Goal: Task Accomplishment & Management: Complete application form

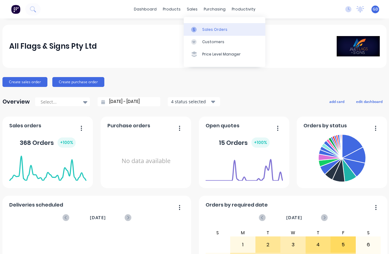
click at [208, 28] on div "Sales Orders" at bounding box center [214, 30] width 25 height 6
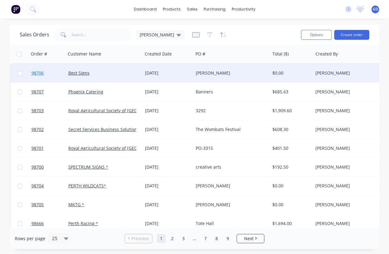
click at [38, 72] on span "98706" at bounding box center [37, 73] width 12 height 6
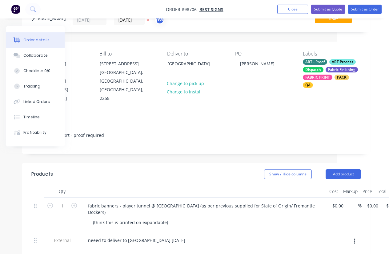
scroll to position [0, 52]
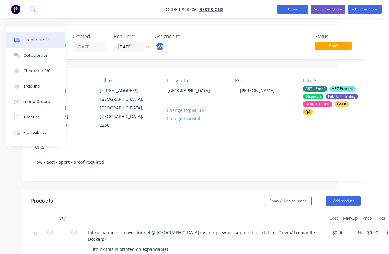
click at [285, 10] on button "Close" at bounding box center [292, 9] width 31 height 9
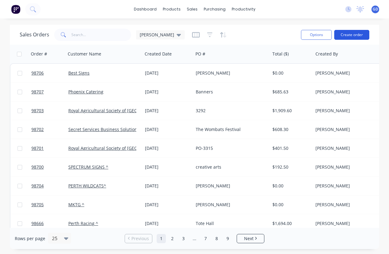
click at [353, 35] on button "Create order" at bounding box center [351, 35] width 35 height 10
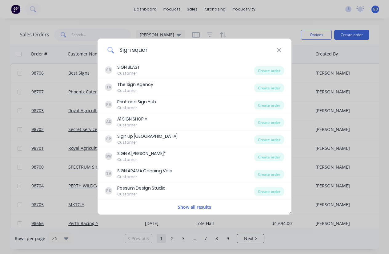
type input "Sign square"
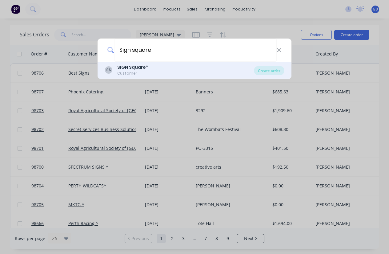
click at [123, 68] on b "SIGN Square" at bounding box center [131, 67] width 29 height 6
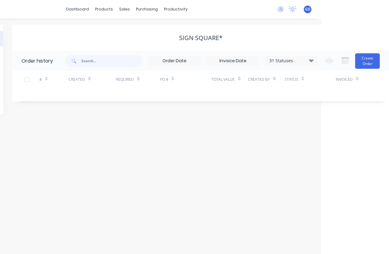
scroll to position [0, 68]
click at [364, 65] on button "Create Order" at bounding box center [367, 60] width 25 height 15
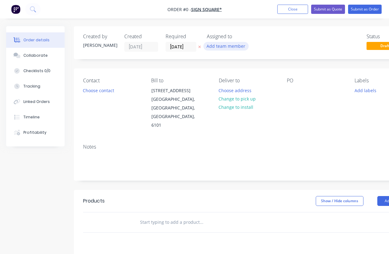
click at [229, 45] on button "Add team member" at bounding box center [226, 46] width 45 height 8
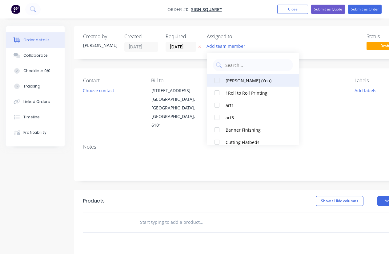
click at [219, 81] on div at bounding box center [217, 80] width 12 height 12
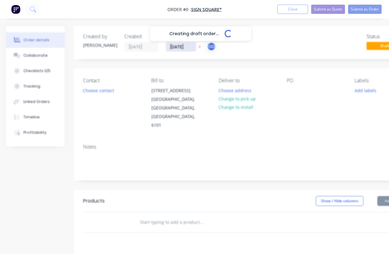
click at [178, 46] on div "Creating draft order... Loading... Order details Collaborate Checklists 0/0 Tra…" at bounding box center [214, 207] width 428 height 363
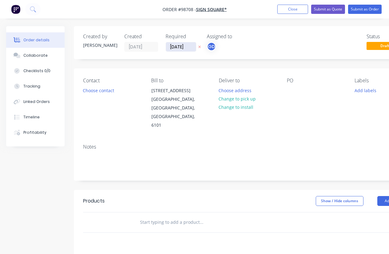
click at [178, 46] on input "[DATE]" at bounding box center [181, 46] width 30 height 9
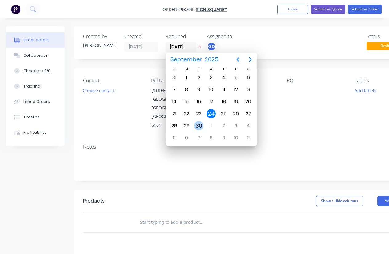
click at [204, 125] on div "30" at bounding box center [199, 126] width 12 height 12
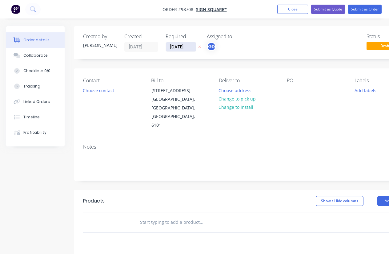
click at [181, 47] on input "[DATE]" at bounding box center [181, 46] width 30 height 9
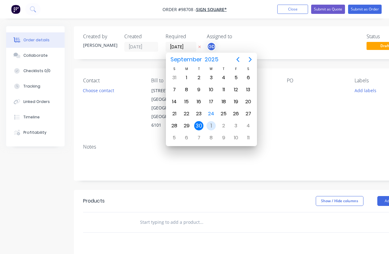
click at [212, 124] on div "1" at bounding box center [211, 125] width 9 height 9
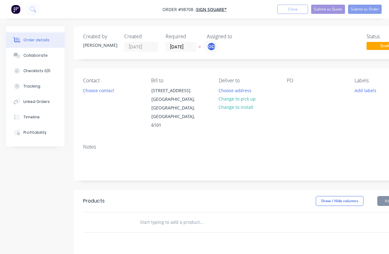
type input "[DATE]"
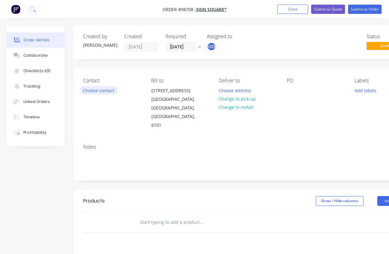
click at [98, 90] on button "Choose contact" at bounding box center [99, 90] width 38 height 8
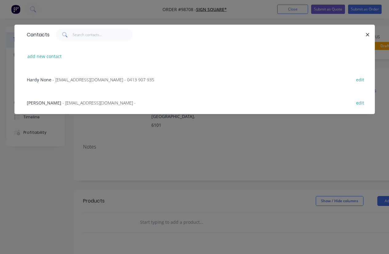
click at [39, 104] on span "[PERSON_NAME]" at bounding box center [44, 103] width 34 height 6
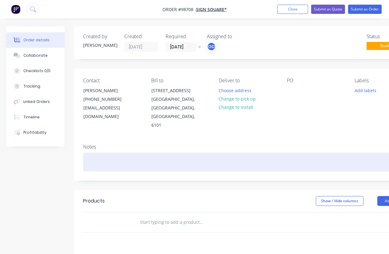
click at [96, 152] on div at bounding box center [248, 161] width 330 height 19
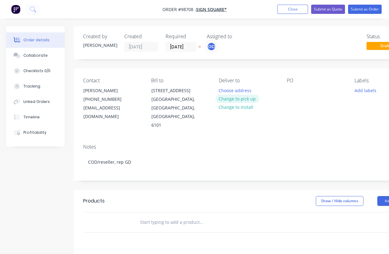
click at [241, 99] on button "Change to pick up" at bounding box center [238, 99] width 44 height 8
click at [285, 95] on div "Contact [PERSON_NAME] [PHONE_NUMBER] [EMAIL_ADDRESS][DOMAIN_NAME] Bill to [STRE…" at bounding box center [248, 103] width 348 height 71
click at [288, 93] on div at bounding box center [292, 90] width 10 height 9
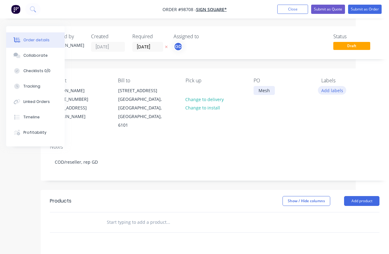
scroll to position [0, 37]
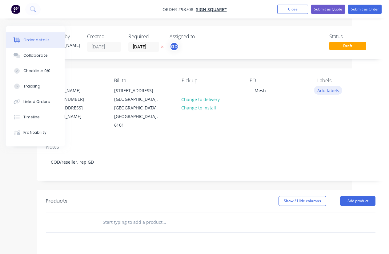
click at [333, 91] on button "Add labels" at bounding box center [328, 90] width 28 height 8
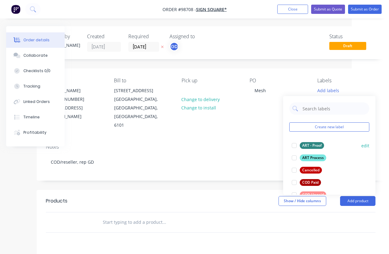
click at [315, 144] on div "ART - Proof" at bounding box center [312, 145] width 24 height 7
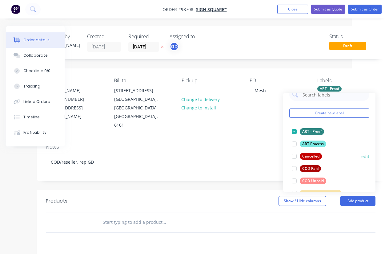
scroll to position [13, 0]
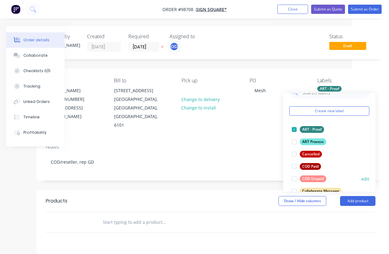
click at [317, 176] on div "COD Unpaid" at bounding box center [313, 178] width 26 height 7
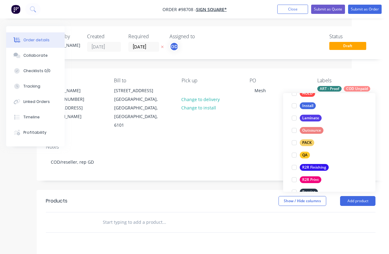
scroll to position [198, 0]
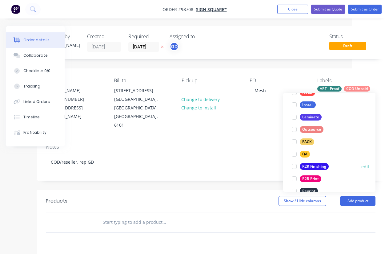
click at [318, 167] on div "R2R Finishing" at bounding box center [314, 166] width 29 height 7
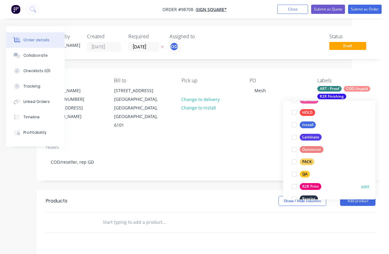
click at [316, 187] on div "R2R Print" at bounding box center [311, 186] width 22 height 7
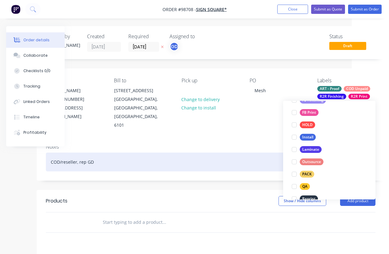
click at [243, 152] on div "COD/reseller, rep GD" at bounding box center [211, 161] width 330 height 19
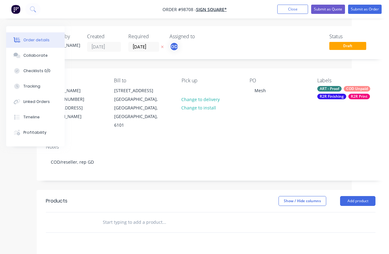
click at [115, 216] on input "text" at bounding box center [164, 222] width 123 height 12
paste input "Mesh hem and eyelets every 500mm"
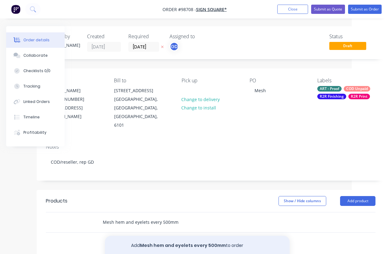
type input "Mesh hem and eyelets every 500mm"
click at [163, 236] on button "Add Mesh hem and eyelets every 500mm to order" at bounding box center [197, 246] width 185 height 20
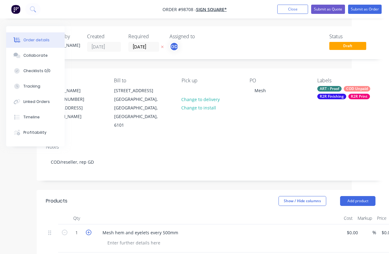
click at [88, 229] on icon "button" at bounding box center [89, 232] width 6 height 6
type input "4"
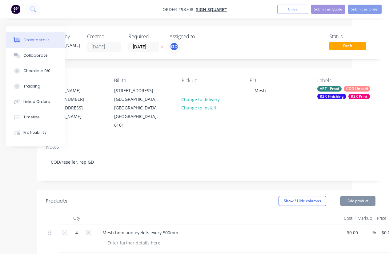
click at [104, 196] on div "Products" at bounding box center [81, 201] width 70 height 10
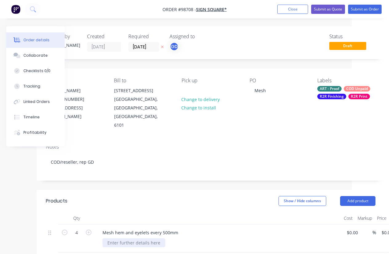
click at [128, 238] on div at bounding box center [134, 242] width 63 height 9
paste div
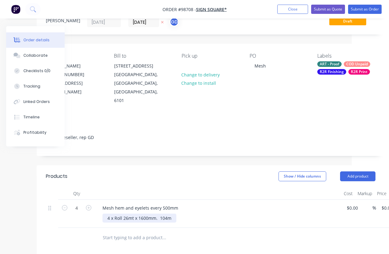
scroll to position [39, 37]
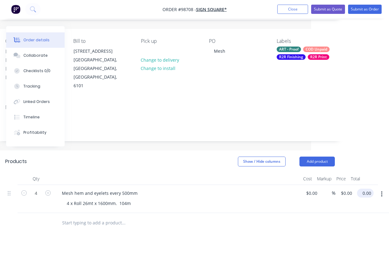
click at [368, 188] on input "0.00" at bounding box center [367, 192] width 14 height 9
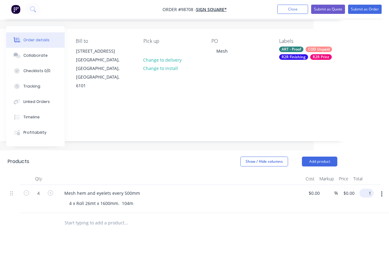
scroll to position [39, 71]
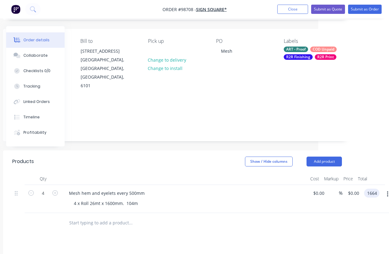
type input "1664"
type input "$416.00"
type input "$1,664.00"
click at [225, 155] on header "Products Show / Hide columns Add product" at bounding box center [177, 161] width 348 height 22
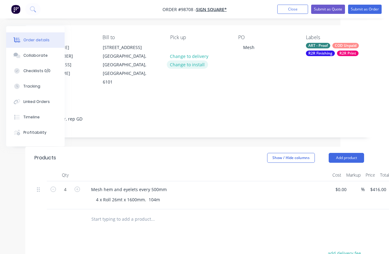
scroll to position [43, 48]
click at [106, 213] on input "text" at bounding box center [153, 219] width 123 height 12
paste input "2 x Roll 5900mm x 1600mm 11.8m"
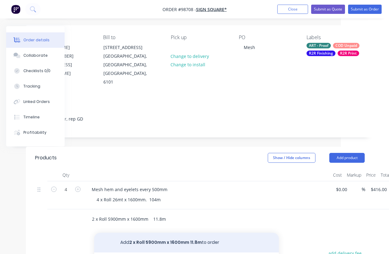
type input "2 x Roll 5900mm x 1600mm 11.8m"
click at [147, 232] on button "Add 2 x Roll 5900mm x 1600mm 11.8m to order" at bounding box center [186, 242] width 185 height 20
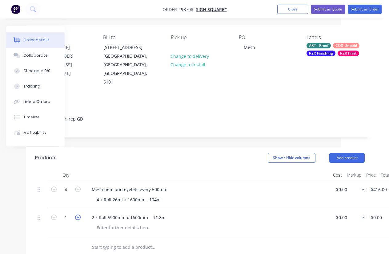
click at [77, 214] on icon "button" at bounding box center [78, 217] width 6 height 6
type input "2"
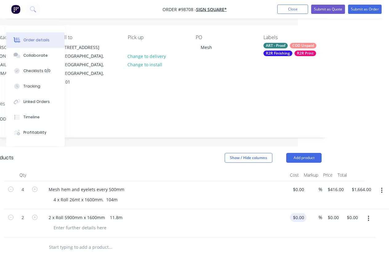
scroll to position [43, 91]
click at [352, 213] on input "0.00" at bounding box center [353, 217] width 14 height 9
type input "4"
type input "$340.00"
type input "$170.00"
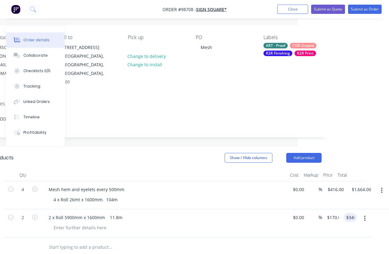
click at [263, 223] on div at bounding box center [167, 227] width 236 height 9
click at [80, 223] on div at bounding box center [80, 227] width 63 height 9
drag, startPoint x: 123, startPoint y: 171, endPoint x: 50, endPoint y: 165, distance: 72.6
click at [50, 181] on div "Mesh hem and eyelets every 500mm 4 x Roll 26mt x 1600mm. 104m" at bounding box center [164, 195] width 246 height 28
copy div "Mesh hem and eyelets every 500mm"
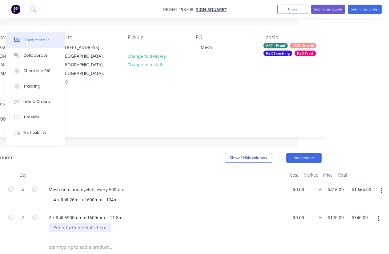
click at [67, 223] on div at bounding box center [80, 227] width 63 height 9
paste div
click at [144, 148] on header "Products Show / Hide columns Add product" at bounding box center [157, 158] width 348 height 22
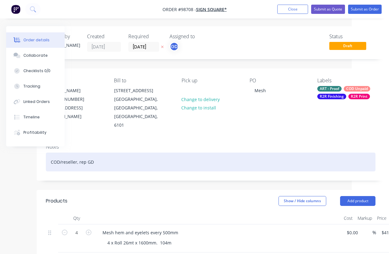
scroll to position [0, 0]
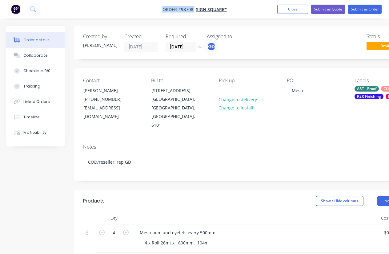
drag, startPoint x: 162, startPoint y: 7, endPoint x: 193, endPoint y: 7, distance: 31.7
click at [193, 7] on nav "Order #98708 - SIGN Square* Add product Close Submit as Quote Submit as Order" at bounding box center [194, 9] width 389 height 18
copy span "Order #98708"
click at [293, 12] on button "Close" at bounding box center [292, 9] width 31 height 9
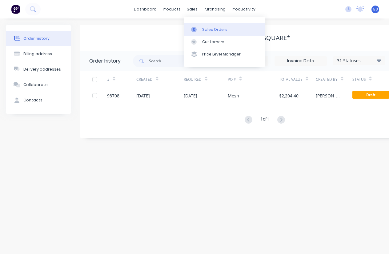
click at [206, 27] on div "Sales Orders" at bounding box center [214, 30] width 25 height 6
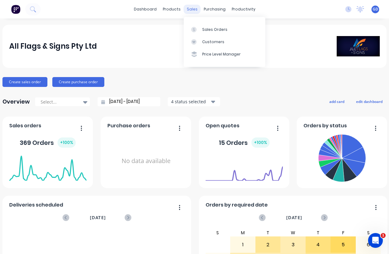
click at [194, 9] on div "sales" at bounding box center [192, 9] width 17 height 9
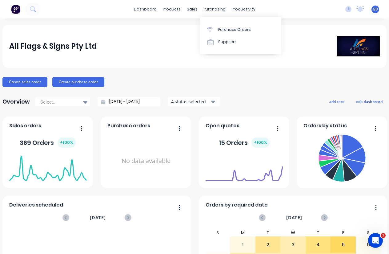
click at [212, 31] on icon at bounding box center [210, 30] width 6 height 6
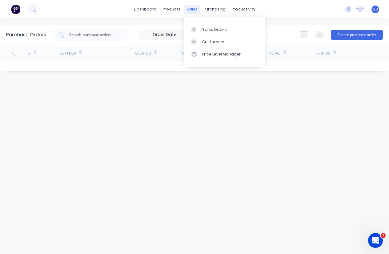
click at [186, 9] on div "sales" at bounding box center [192, 9] width 17 height 9
click at [202, 26] on link "Sales Orders" at bounding box center [225, 29] width 82 height 12
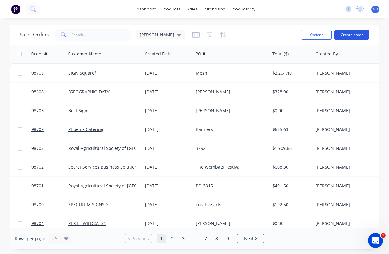
click at [349, 35] on button "Create order" at bounding box center [351, 35] width 35 height 10
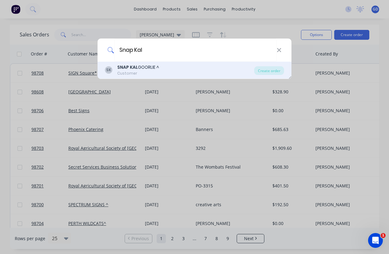
type input "Snap Kal"
click at [143, 72] on div "Customer" at bounding box center [138, 74] width 42 height 6
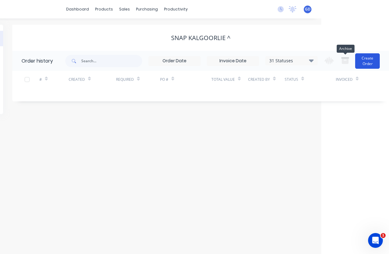
scroll to position [0, 68]
click at [365, 59] on button "Create Order" at bounding box center [367, 60] width 25 height 15
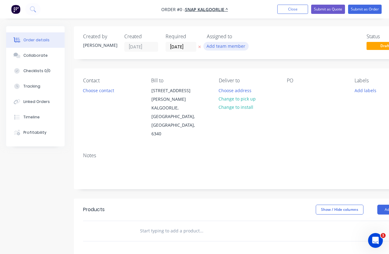
click at [227, 49] on button "Add team member" at bounding box center [226, 46] width 45 height 8
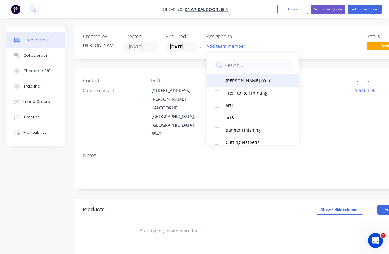
click at [220, 82] on div at bounding box center [217, 80] width 12 height 12
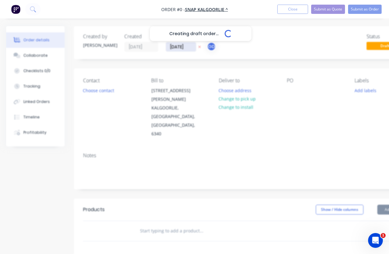
click at [181, 48] on div "Creating draft order... Loading... Order details Collaborate Checklists 0/0 Tra…" at bounding box center [214, 212] width 428 height 372
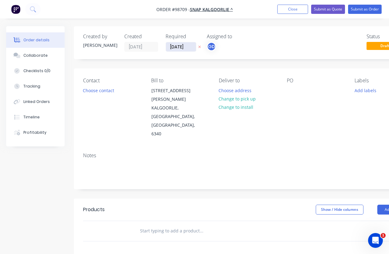
click at [181, 48] on input "[DATE]" at bounding box center [181, 46] width 30 height 9
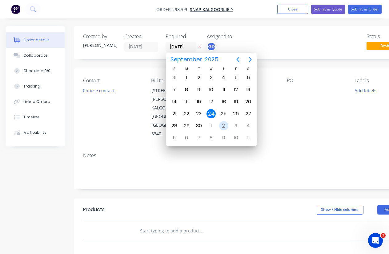
click at [223, 127] on div "2" at bounding box center [223, 125] width 9 height 9
type input "[DATE]"
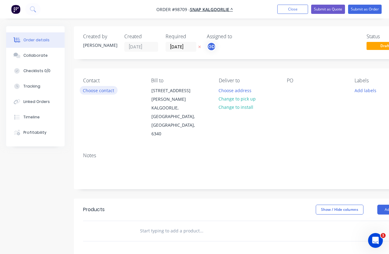
click at [108, 90] on button "Choose contact" at bounding box center [99, 90] width 38 height 8
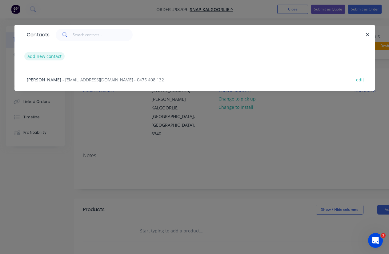
click at [45, 57] on button "add new contact" at bounding box center [44, 56] width 41 height 8
select select "AU"
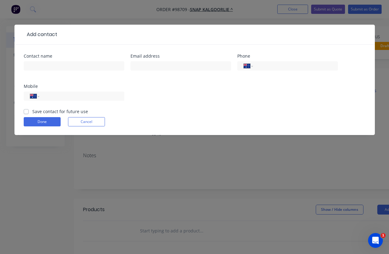
click at [32, 113] on label "Save contact for future use" at bounding box center [60, 111] width 56 height 6
click at [26, 113] on input "Save contact for future use" at bounding box center [26, 111] width 5 height 6
checkbox input "true"
click at [178, 71] on div at bounding box center [181, 69] width 101 height 18
paste input "kalgoorlie@snap.com.au"
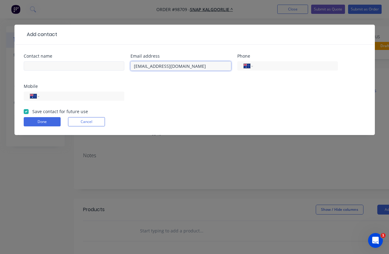
type input "kalgoorlie@snap.com.au"
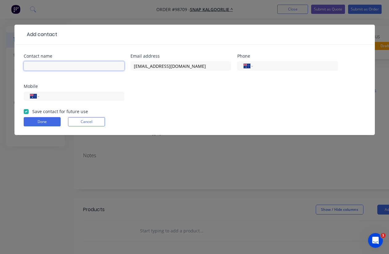
paste input "Katherine Russell"
type input "Katherine Russell"
paste input "(08) 9091 4555"
type input "(08) 9091 4555"
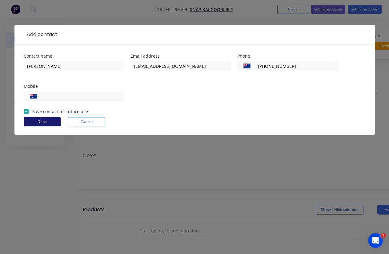
click at [45, 122] on button "Done" at bounding box center [42, 121] width 37 height 9
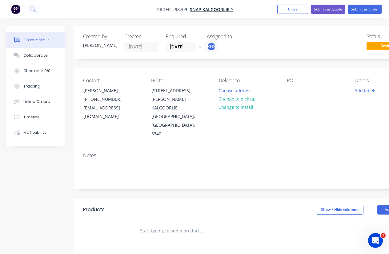
drag, startPoint x: 132, startPoint y: 1, endPoint x: 51, endPoint y: 3, distance: 80.7
click at [51, 3] on nav "Order #98709 - SNAP KALGOORLIE ^ Add product Close Submit as Quote Submit as Or…" at bounding box center [194, 9] width 389 height 18
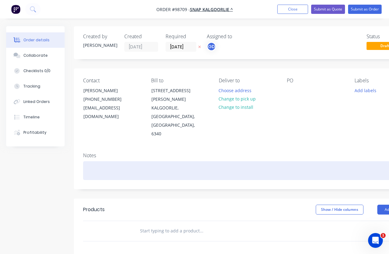
click at [97, 161] on div at bounding box center [248, 170] width 330 height 19
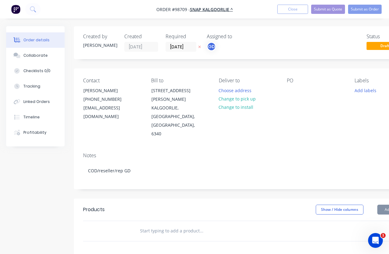
click at [170, 224] on input "text" at bounding box center [201, 230] width 123 height 12
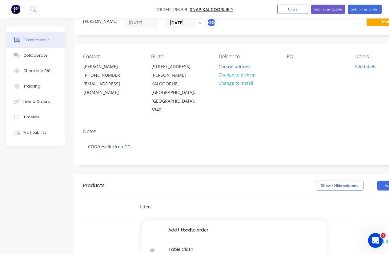
scroll to position [25, 0]
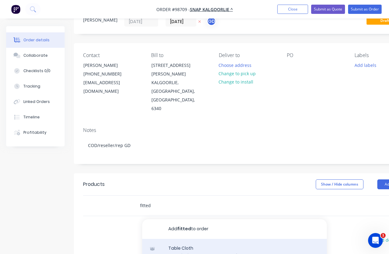
type input "fitted"
click at [216, 239] on div "Table Cloth Description Tablecloth - Fitted Product variant" at bounding box center [234, 256] width 185 height 34
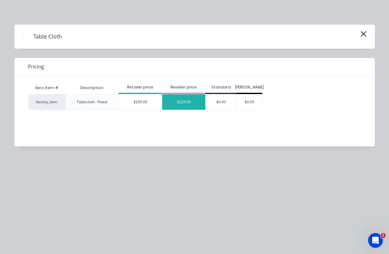
click at [183, 103] on div "$229.00" at bounding box center [183, 101] width 43 height 15
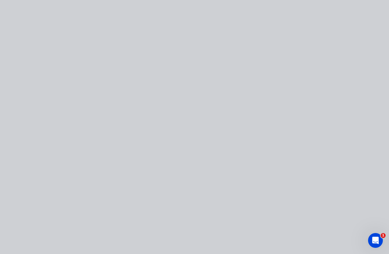
type input "$229.00"
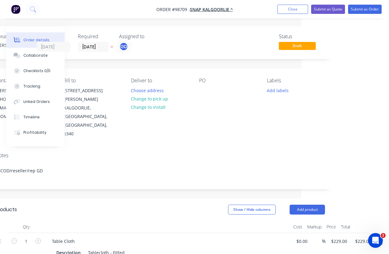
scroll to position [0, 88]
click at [362, 236] on input "229.00" at bounding box center [364, 240] width 19 height 9
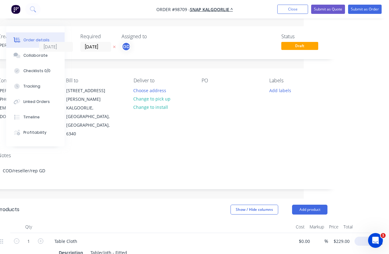
scroll to position [0, 76]
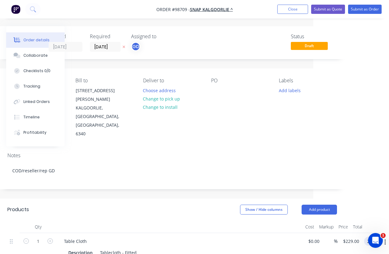
type input "240"
type input "$240.00"
click at [212, 220] on div at bounding box center [180, 226] width 246 height 12
click at [167, 99] on button "Change to pick up" at bounding box center [162, 99] width 44 height 8
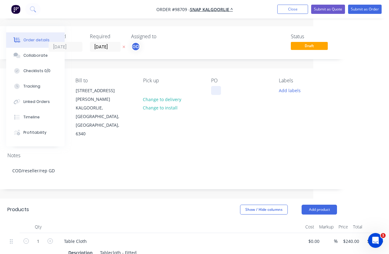
click at [216, 93] on div at bounding box center [216, 90] width 10 height 9
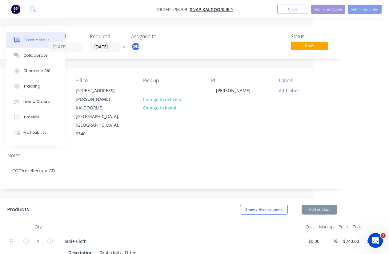
click at [237, 110] on div "PO Katherine" at bounding box center [240, 108] width 58 height 61
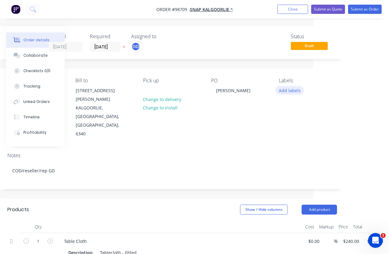
click at [286, 92] on button "Add labels" at bounding box center [290, 90] width 28 height 8
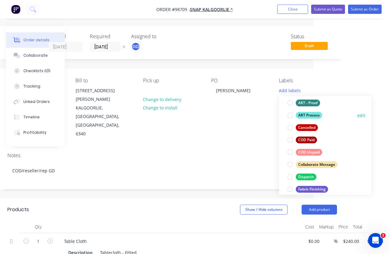
scroll to position [48, 0]
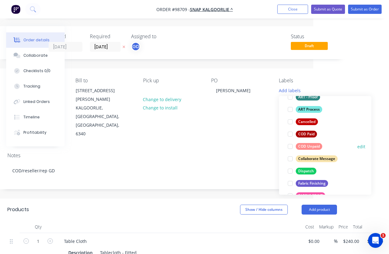
click at [311, 147] on div "COD Unpaid" at bounding box center [309, 146] width 26 height 7
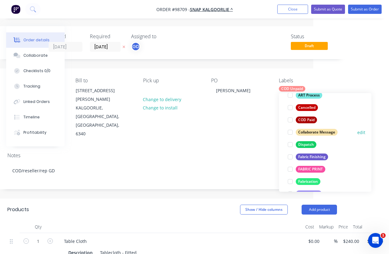
scroll to position [73, 0]
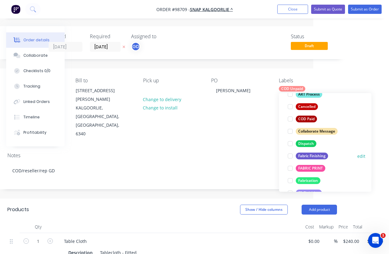
click at [319, 155] on div "Fabric Finishing" at bounding box center [312, 155] width 32 height 7
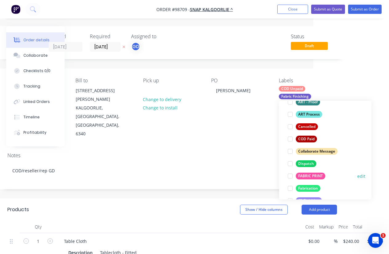
click at [315, 175] on div "FABRIC PRINT" at bounding box center [311, 175] width 30 height 7
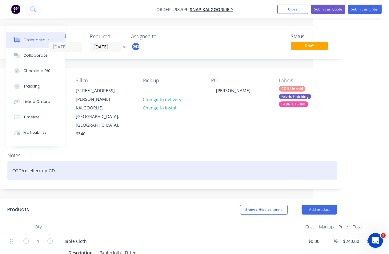
click at [229, 161] on div "COD/reseller/rep GD" at bounding box center [172, 170] width 330 height 19
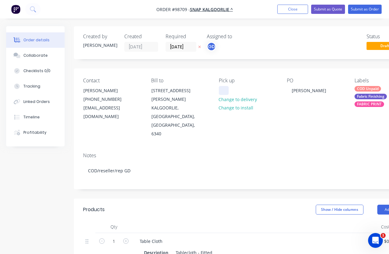
click at [227, 93] on div at bounding box center [224, 90] width 10 height 9
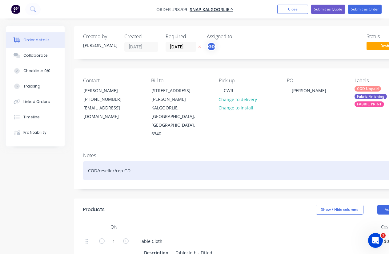
click at [181, 161] on div "COD/reseller/rep GD" at bounding box center [248, 170] width 330 height 19
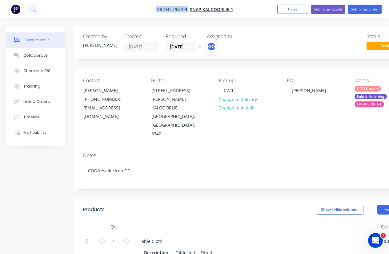
drag, startPoint x: 153, startPoint y: 8, endPoint x: 188, endPoint y: 10, distance: 34.5
click at [188, 10] on nav "Order #98709 - SNAP KALGOORLIE ^ Add product Close Submit as Quote Submit as Or…" at bounding box center [194, 9] width 389 height 18
copy span "Order #98709"
click at [290, 10] on button "Close" at bounding box center [292, 9] width 31 height 9
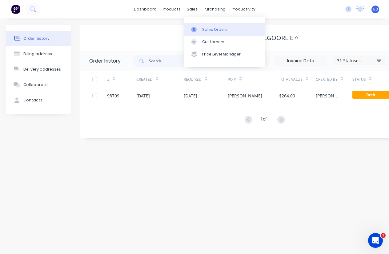
click at [208, 28] on div "Sales Orders" at bounding box center [214, 30] width 25 height 6
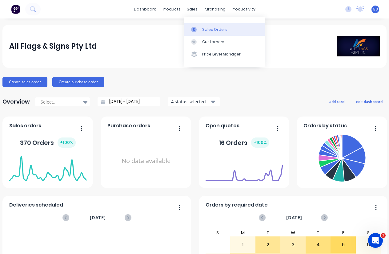
click at [208, 27] on div "Sales Orders" at bounding box center [214, 30] width 25 height 6
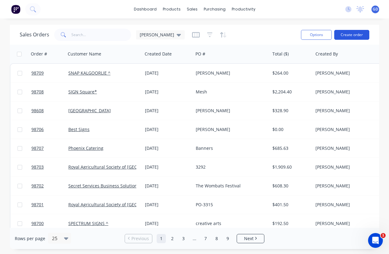
click at [349, 34] on button "Create order" at bounding box center [351, 35] width 35 height 10
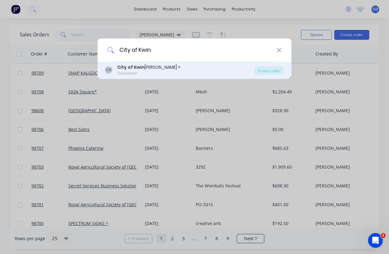
type input "City of Kwin"
click at [152, 67] on div "City of Kwin ana ^" at bounding box center [148, 67] width 63 height 6
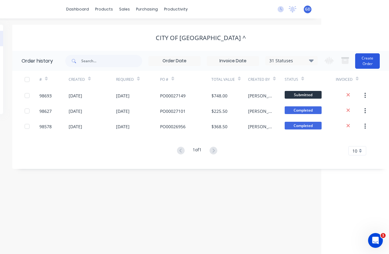
scroll to position [0, 68]
click at [367, 60] on button "Create Order" at bounding box center [367, 60] width 25 height 15
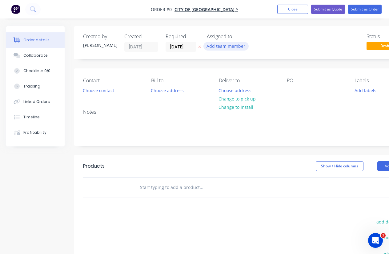
click at [229, 46] on button "Add team member" at bounding box center [226, 46] width 45 height 8
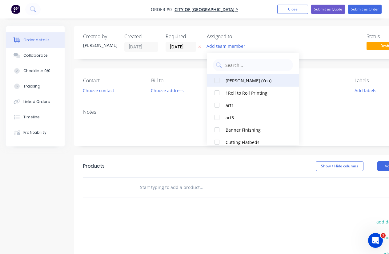
click at [217, 80] on div at bounding box center [217, 80] width 12 height 12
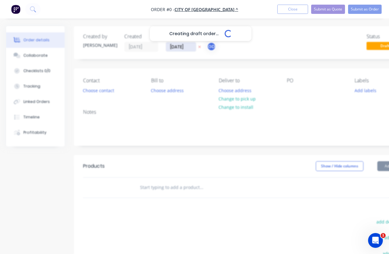
click at [177, 48] on div "Creating draft order... Loading... Order details Collaborate Checklists 0/0 Tra…" at bounding box center [214, 190] width 428 height 328
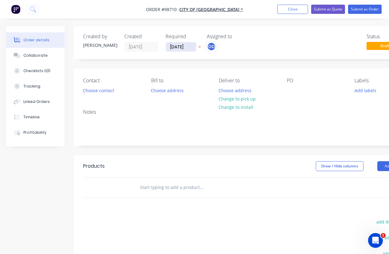
click at [177, 48] on input "[DATE]" at bounding box center [181, 46] width 30 height 9
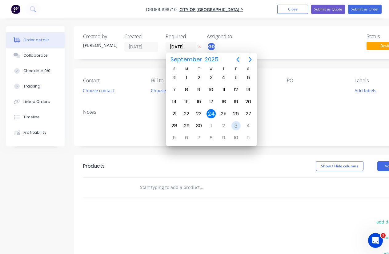
click at [236, 127] on div "3" at bounding box center [236, 125] width 9 height 9
type input "03/10/25"
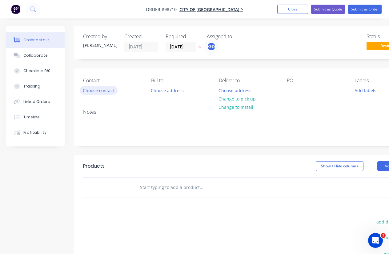
click at [98, 92] on button "Choose contact" at bounding box center [99, 90] width 38 height 8
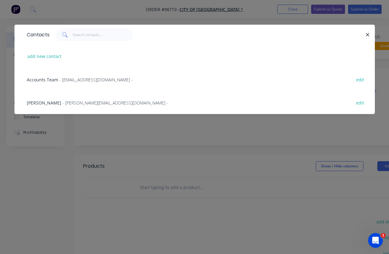
click at [41, 104] on span "Sarah Louvie" at bounding box center [44, 103] width 34 height 6
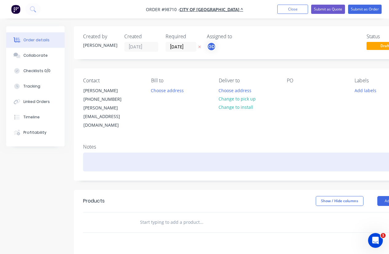
click at [96, 152] on div at bounding box center [248, 161] width 330 height 19
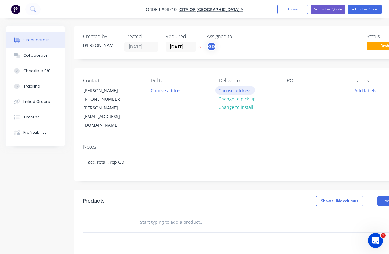
click at [230, 93] on button "Choose address" at bounding box center [235, 90] width 39 height 8
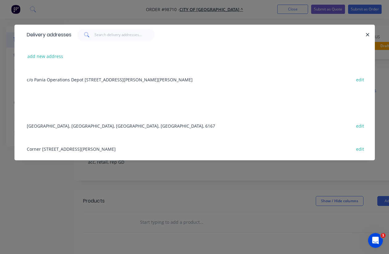
click at [68, 150] on div "Corner Sulphur Rd & Gilmore Ave, Kwinana, Western Australia, Australia, 6167 ed…" at bounding box center [195, 148] width 342 height 23
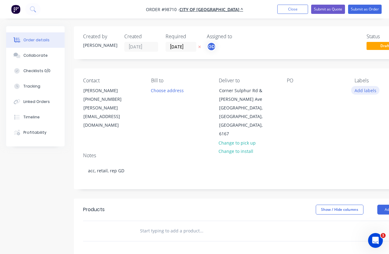
click at [361, 90] on button "Add labels" at bounding box center [365, 90] width 28 height 8
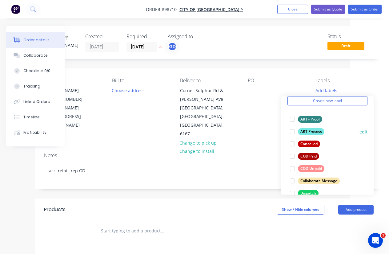
scroll to position [38, 0]
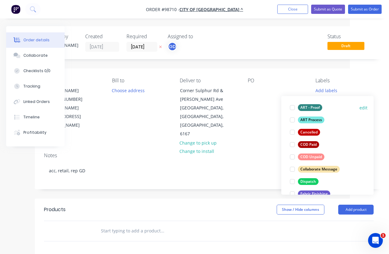
click at [314, 108] on div "ART - Proof" at bounding box center [310, 107] width 24 height 7
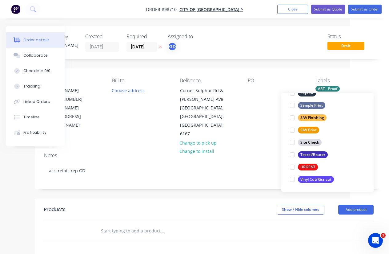
scroll to position [296, 0]
click at [310, 132] on div "SAV Print" at bounding box center [308, 130] width 21 height 7
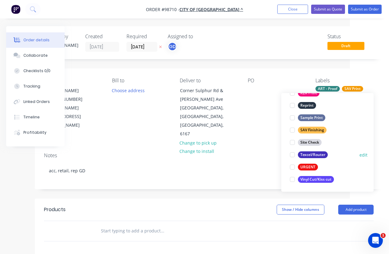
click at [313, 153] on div "Texcel/Router" at bounding box center [313, 154] width 30 height 7
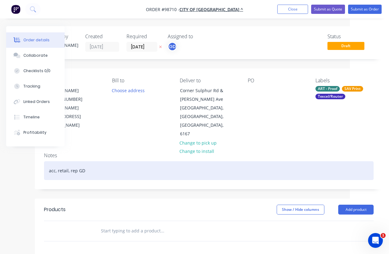
click at [258, 161] on div "acc, retail, rep GD" at bounding box center [209, 170] width 330 height 19
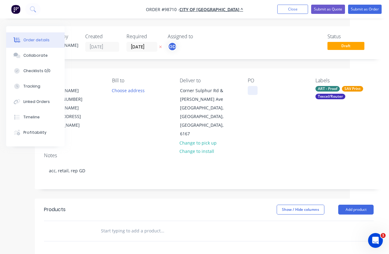
click at [250, 88] on div at bounding box center [253, 90] width 10 height 9
paste div
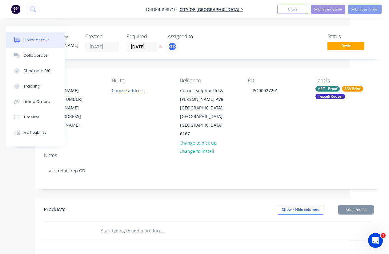
click at [301, 152] on div "Notes" at bounding box center [209, 155] width 330 height 6
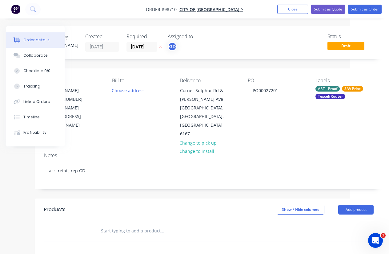
click at [130, 224] on input "text" at bounding box center [162, 230] width 123 height 12
paste input "Pavement Decals Alumigraphics CNC cut to shape Full colour single sided 300mm x…"
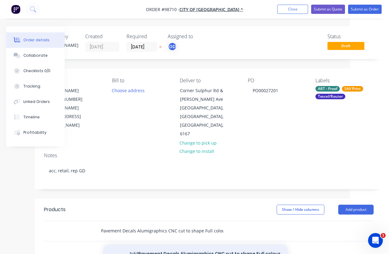
type input "Pavement Decals Alumigraphics CNC cut to shape Full colour single sided 300mm x…"
click at [168, 244] on button "Add Pavement Decals Alumigraphics CNC cut to shape Full colour single sided 300…" at bounding box center [195, 256] width 185 height 25
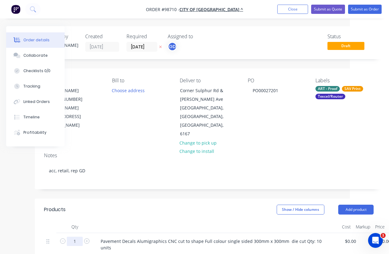
click at [80, 236] on input "1" at bounding box center [75, 240] width 16 height 9
type input "10"
click at [113, 203] on div "Products Show / Hide columns Add product Qty Cost Markup Price Total 10 Pavemen…" at bounding box center [209, 242] width 348 height 89
click at [128, 253] on div at bounding box center [132, 257] width 63 height 9
drag, startPoint x: 128, startPoint y: 235, endPoint x: 151, endPoint y: 207, distance: 36.3
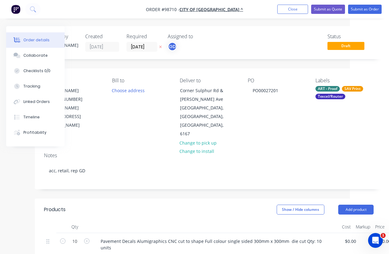
click at [151, 220] on div at bounding box center [216, 226] width 246 height 12
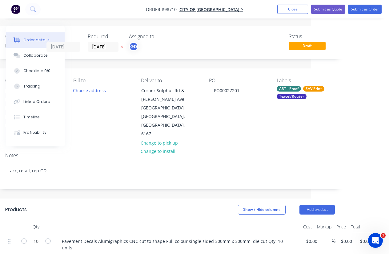
scroll to position [0, 78]
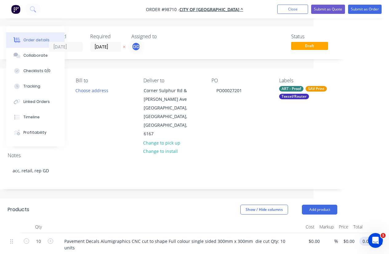
click at [372, 236] on input "0.00" at bounding box center [368, 240] width 12 height 9
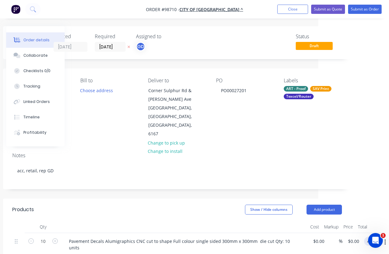
type input "$435.00"
type input "$43.50"
click at [215, 220] on div at bounding box center [185, 226] width 246 height 12
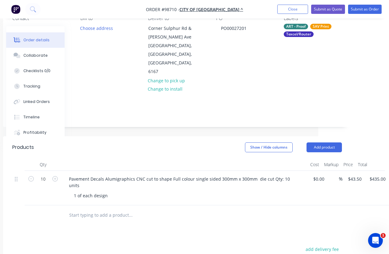
scroll to position [62, 71]
click at [327, 244] on button "add delivery fee" at bounding box center [322, 248] width 40 height 8
type input "55"
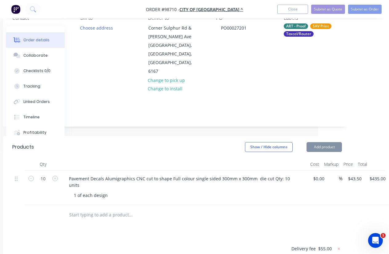
click at [252, 203] on div "Products Show / Hide columns Add product Qty Cost Markup Price Total 10 Pavemen…" at bounding box center [177, 253] width 348 height 234
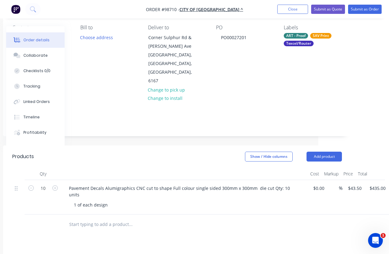
scroll to position [0, 71]
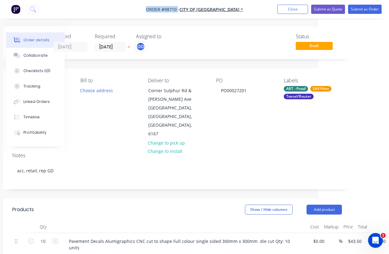
drag, startPoint x: 157, startPoint y: 8, endPoint x: 188, endPoint y: 10, distance: 31.1
click at [179, 10] on span "Order #98710 -" at bounding box center [163, 9] width 34 height 6
copy span "Order #98710"
click at [294, 11] on button "Close" at bounding box center [292, 9] width 31 height 9
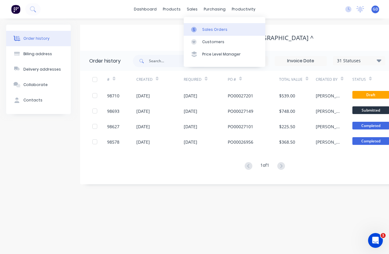
click at [209, 26] on link "Sales Orders" at bounding box center [225, 29] width 82 height 12
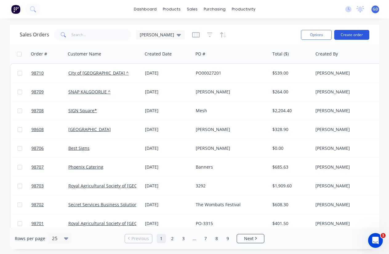
click at [352, 35] on button "Create order" at bounding box center [351, 35] width 35 height 10
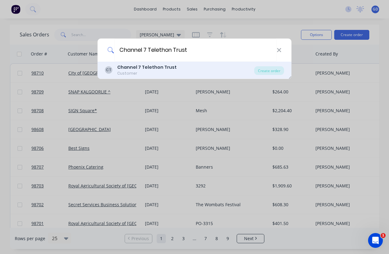
type input "Channel 7 Telethon Trust"
click at [149, 71] on div "Customer" at bounding box center [146, 74] width 59 height 6
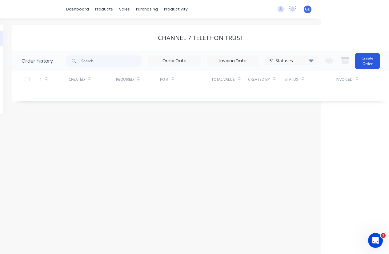
scroll to position [0, 68]
click at [363, 63] on button "Create Order" at bounding box center [367, 60] width 25 height 15
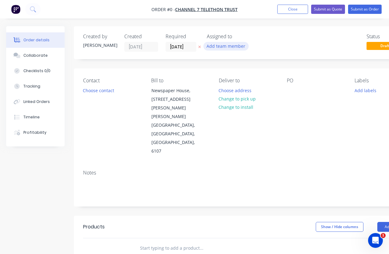
click at [239, 45] on button "Add team member" at bounding box center [226, 46] width 45 height 8
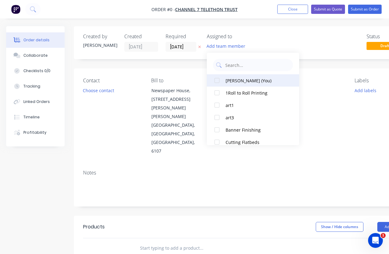
click at [218, 83] on div at bounding box center [217, 80] width 12 height 12
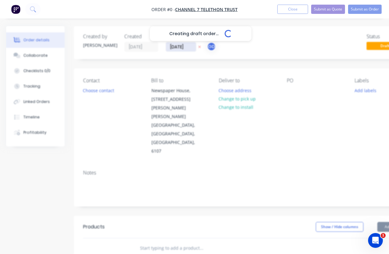
click at [178, 47] on div "Creating draft order... Loading... Order details Collaborate Checklists 0/0 Tra…" at bounding box center [214, 220] width 428 height 389
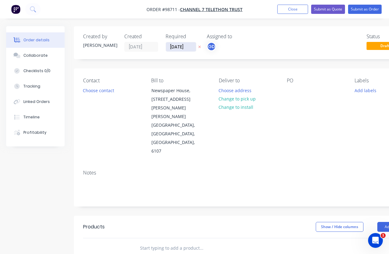
click at [178, 47] on input "[DATE]" at bounding box center [181, 46] width 30 height 9
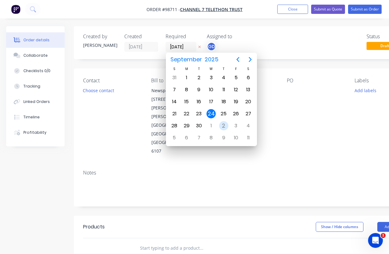
click at [223, 127] on div "2" at bounding box center [223, 125] width 9 height 9
type input "[DATE]"
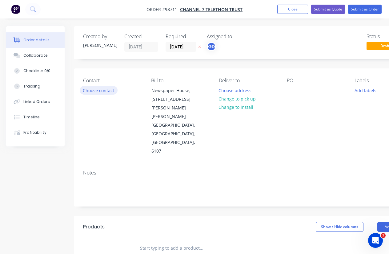
click at [106, 92] on button "Choose contact" at bounding box center [99, 90] width 38 height 8
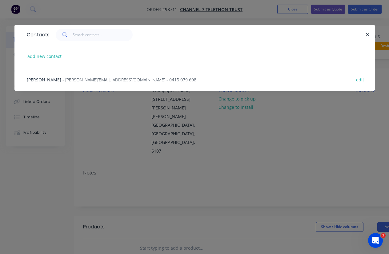
click at [56, 81] on span "Rachel Lieberfreund" at bounding box center [44, 80] width 34 height 6
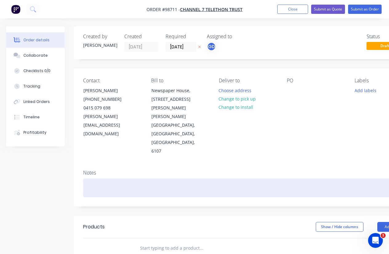
click at [101, 178] on div at bounding box center [248, 187] width 330 height 19
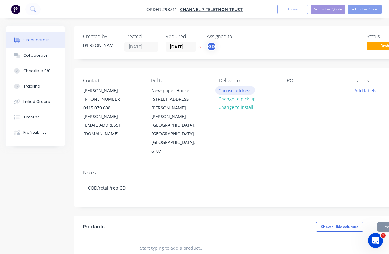
click at [231, 89] on button "Choose address" at bounding box center [235, 90] width 39 height 8
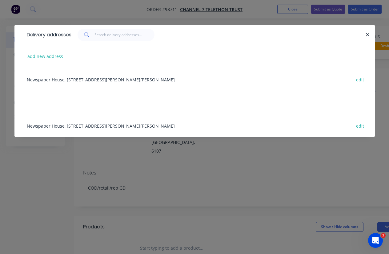
click at [87, 81] on div "Newspaper House, 50 Hasler Rd, Osborne Park, Western Australia, Australia, 6107…" at bounding box center [195, 79] width 342 height 23
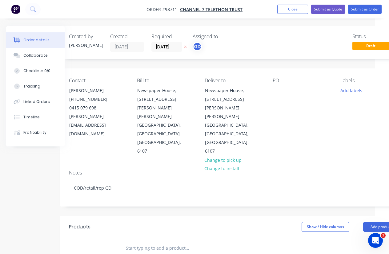
scroll to position [0, 31]
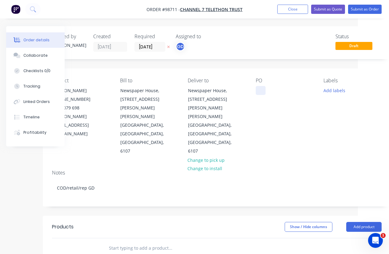
click at [258, 91] on div at bounding box center [261, 90] width 10 height 9
paste div
click at [291, 165] on div "Notes COD/retail/rep GD" at bounding box center [217, 185] width 348 height 41
click at [337, 92] on button "Add labels" at bounding box center [334, 90] width 28 height 8
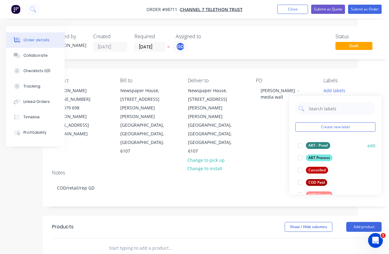
click at [323, 143] on div "ART - Proof" at bounding box center [318, 145] width 24 height 7
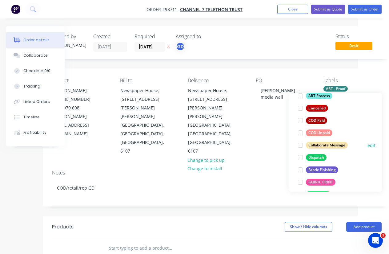
scroll to position [61, 0]
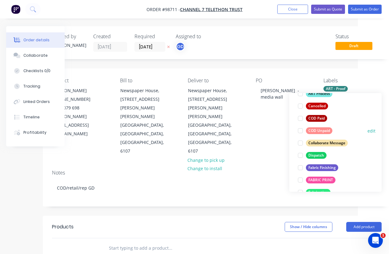
click at [323, 131] on div "COD Unpaid" at bounding box center [319, 130] width 26 height 7
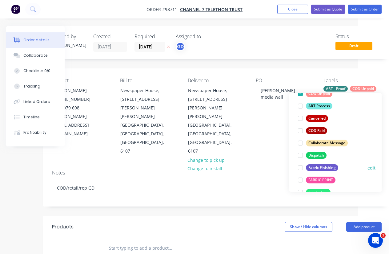
click at [328, 170] on div "Fabric Finishing" at bounding box center [322, 167] width 32 height 7
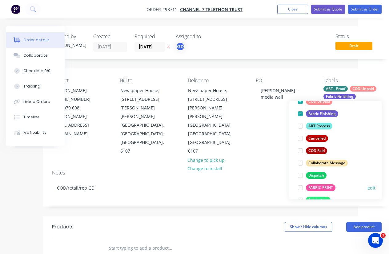
click at [323, 187] on div "FABRIC PRINT" at bounding box center [321, 187] width 30 height 7
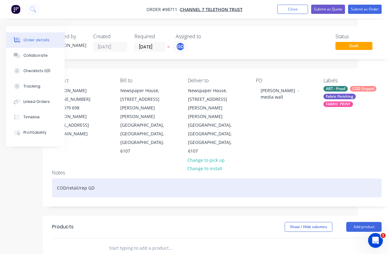
click at [248, 178] on div "COD/retail/rep GD" at bounding box center [217, 187] width 330 height 19
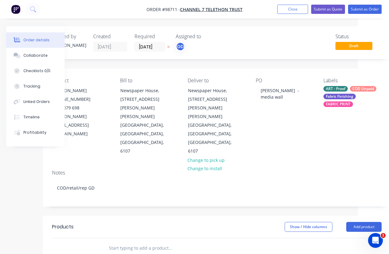
click at [126, 242] on input "text" at bounding box center [170, 248] width 123 height 12
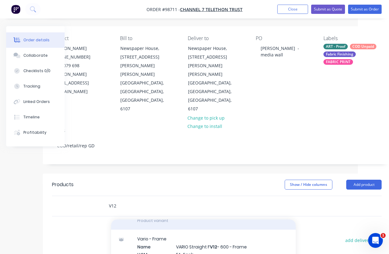
scroll to position [73, 0]
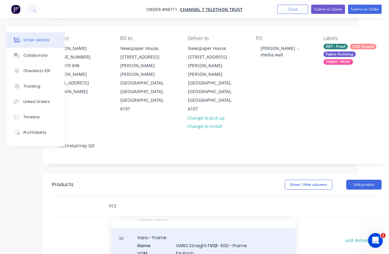
type input "V12"
click at [201, 228] on div "Vario - Frame Name VARIO Straight F V12 - 600 - Frame UOM EA-Each Default Price…" at bounding box center [203, 259] width 185 height 62
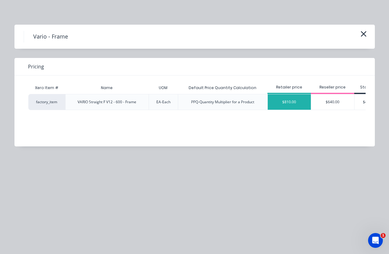
click at [288, 104] on div "$810.00" at bounding box center [289, 101] width 43 height 15
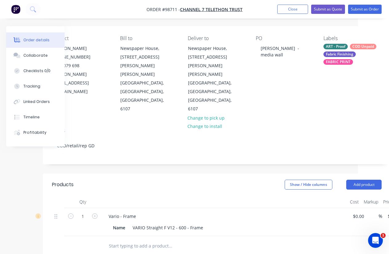
click at [141, 240] on input "text" at bounding box center [170, 246] width 123 height 12
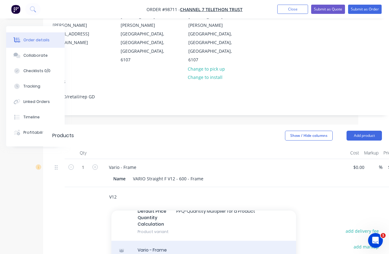
scroll to position [117, 0]
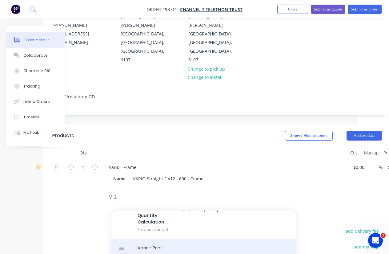
type input "V12"
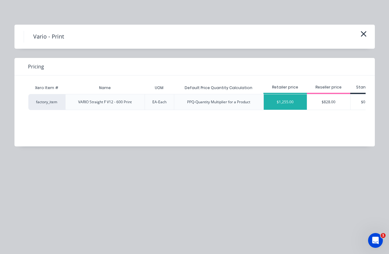
click at [284, 103] on div "$1,255.00" at bounding box center [285, 101] width 43 height 15
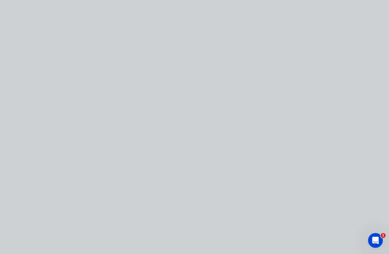
type input "$1,255.00"
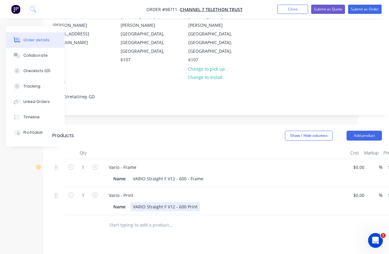
click at [199, 202] on div "Name VARIO Straight F V12 - 600 Print" at bounding box center [223, 206] width 225 height 9
click at [219, 225] on input "text" at bounding box center [170, 231] width 123 height 12
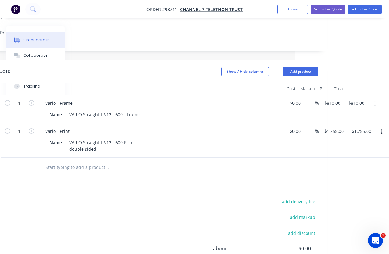
scroll to position [157, 95]
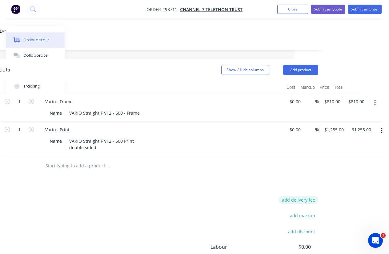
click at [294, 195] on button "add delivery fee" at bounding box center [299, 199] width 40 height 8
type input "55"
click at [226, 149] on div "Products Show / Hide columns Add product Qty Cost Markup Price Total 1 Vario - …" at bounding box center [153, 190] width 348 height 263
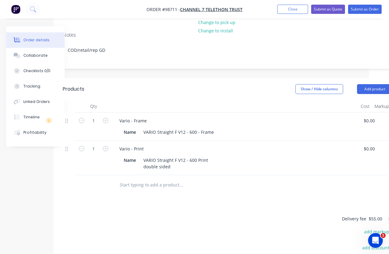
scroll to position [138, 29]
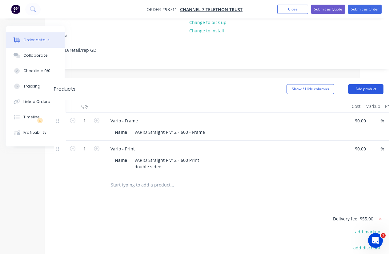
click at [363, 84] on button "Add product" at bounding box center [365, 89] width 35 height 10
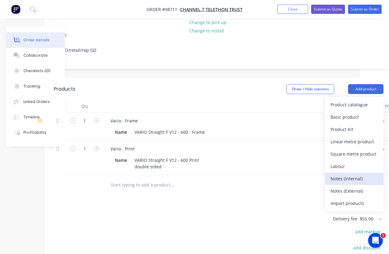
click at [356, 174] on div "Notes (Internal)" at bounding box center [354, 178] width 47 height 9
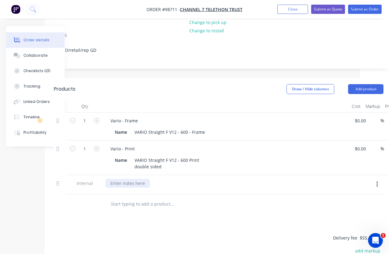
click at [143, 179] on div at bounding box center [128, 183] width 44 height 9
click at [154, 194] on div at bounding box center [214, 204] width 222 height 20
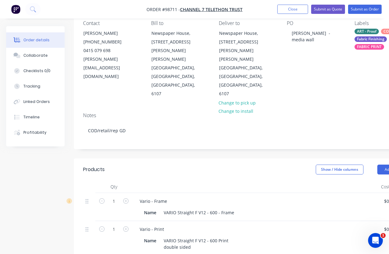
scroll to position [0, 0]
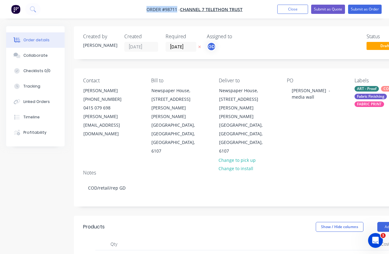
drag, startPoint x: 143, startPoint y: 11, endPoint x: 176, endPoint y: 10, distance: 33.3
click at [176, 10] on nav "Order #98711 - Channel 7 Telethon Trust Add product Close Submit as Quote Submi…" at bounding box center [194, 9] width 389 height 18
copy span "Order #98711"
click at [362, 88] on div "ART - Proof" at bounding box center [367, 89] width 24 height 6
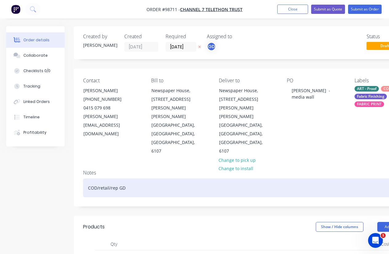
click at [236, 178] on div "COD/retail/rep GD" at bounding box center [248, 187] width 330 height 19
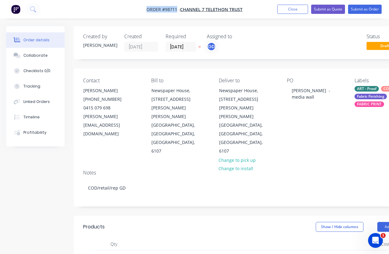
drag, startPoint x: 143, startPoint y: 7, endPoint x: 178, endPoint y: 7, distance: 35.1
click at [178, 7] on nav "Order #98711 - Channel 7 Telethon Trust Add product Close Submit as Quote Submi…" at bounding box center [194, 9] width 389 height 18
copy span "Order #98711"
click at [293, 7] on button "Close" at bounding box center [292, 9] width 31 height 9
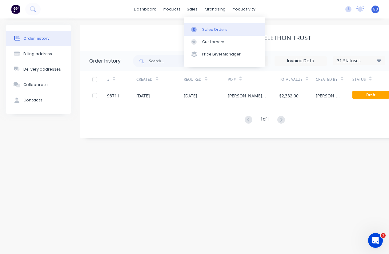
click at [207, 29] on div "Sales Orders" at bounding box center [214, 30] width 25 height 6
